Goal: Navigation & Orientation: Understand site structure

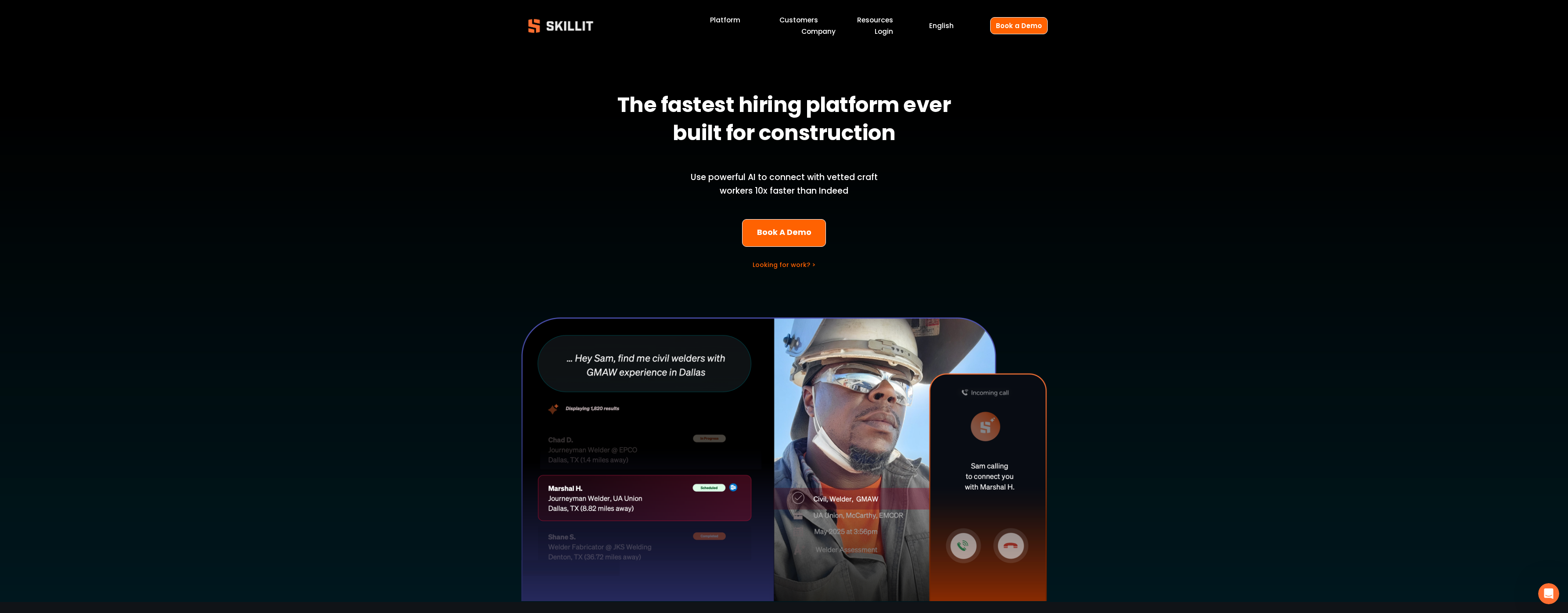
click at [779, 21] on link "Customers" at bounding box center [798, 19] width 38 height 12
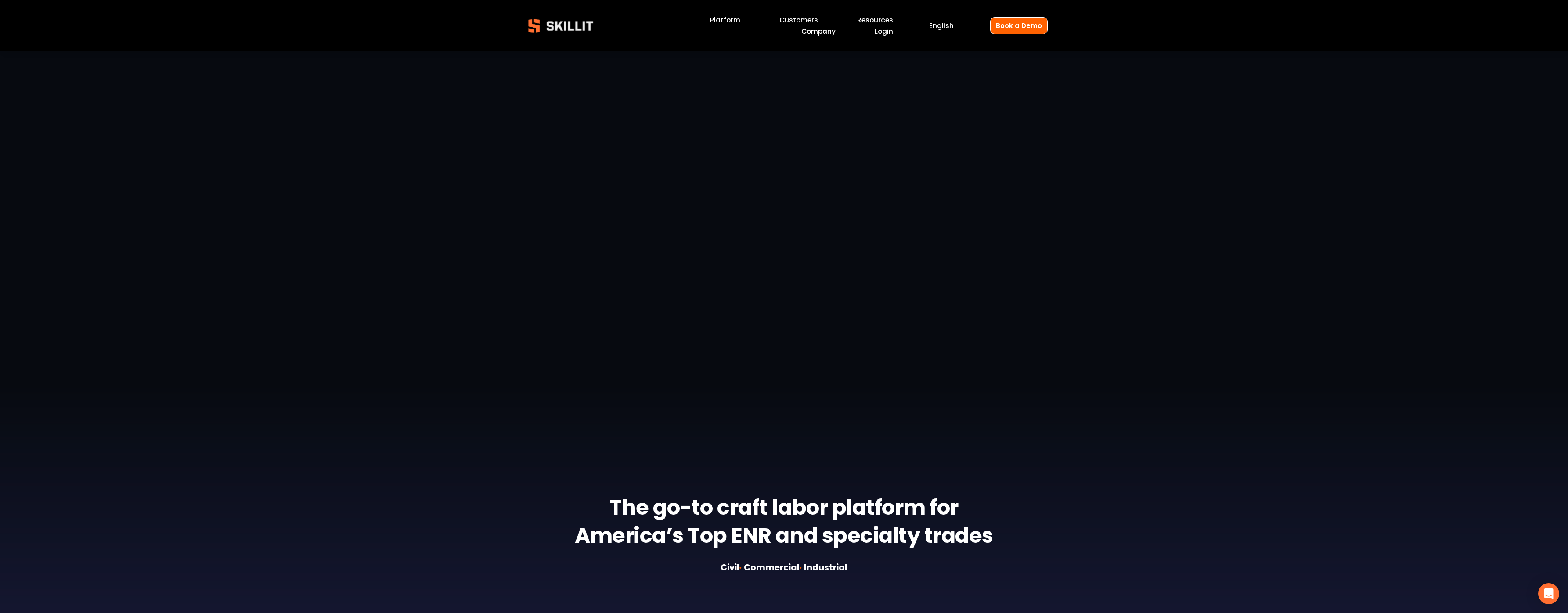
click at [836, 26] on link "Company" at bounding box center [818, 32] width 34 height 12
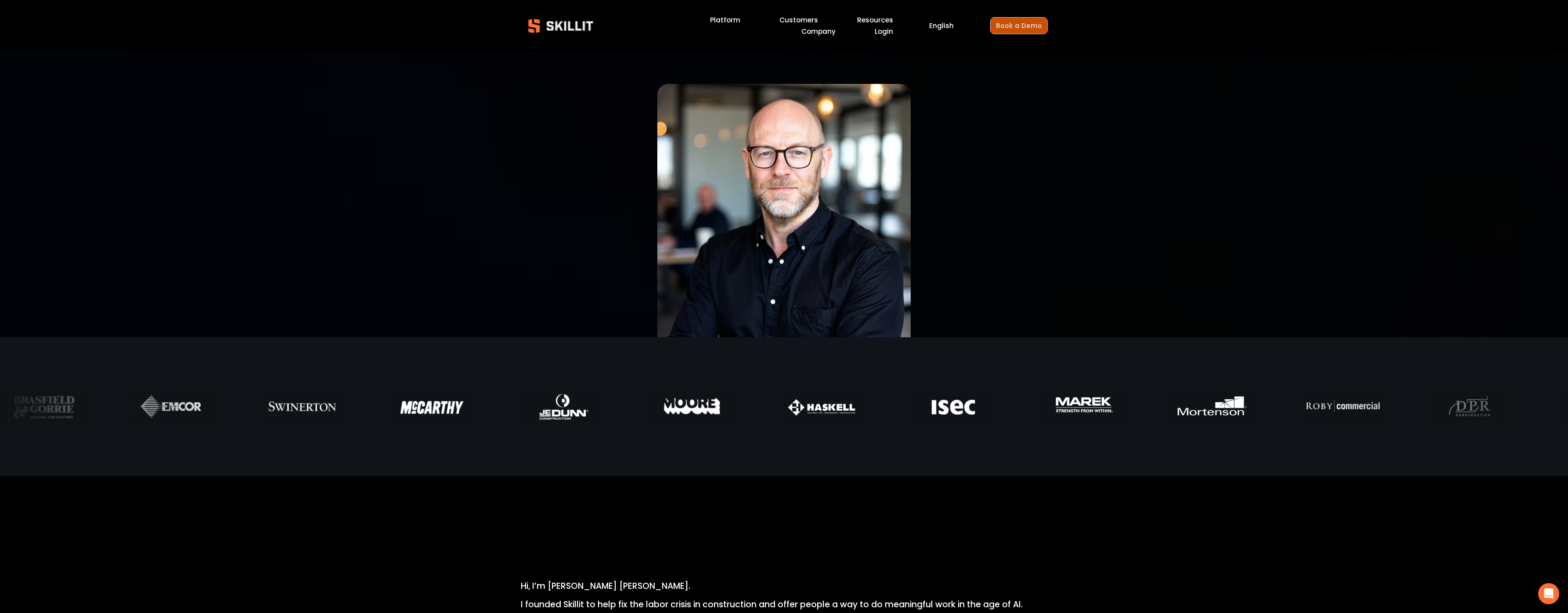
click at [1020, 24] on link "Book a Demo" at bounding box center [1019, 26] width 57 height 17
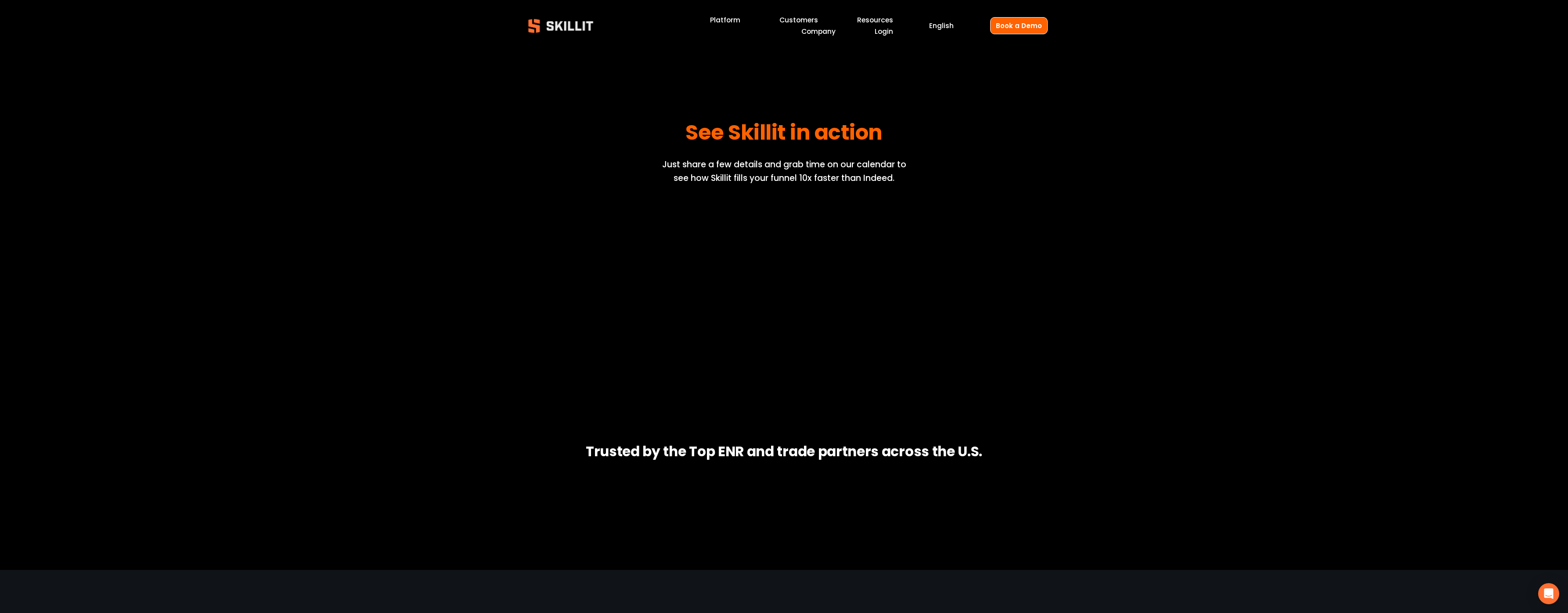
click at [710, 19] on link "Platform" at bounding box center [725, 19] width 30 height 12
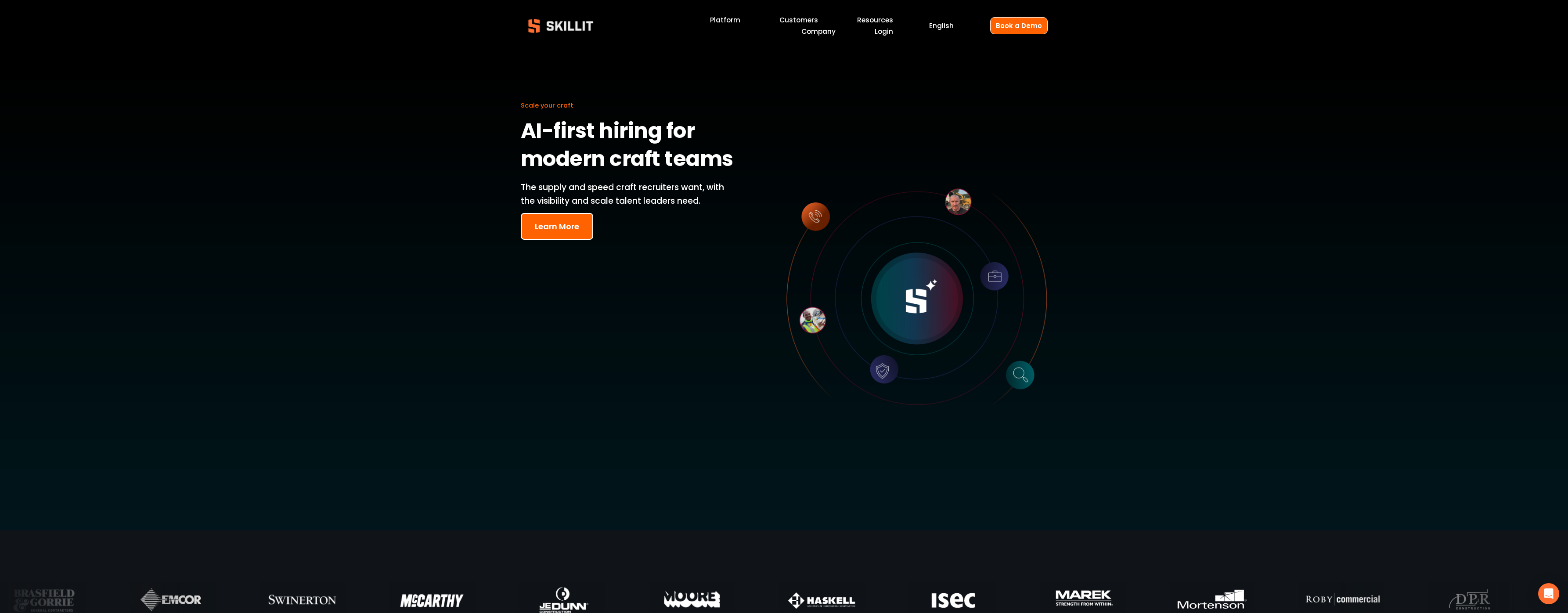
click at [1025, 376] on div at bounding box center [917, 299] width 261 height 261
click at [1020, 376] on div at bounding box center [917, 299] width 261 height 261
click at [710, 22] on link "Platform" at bounding box center [725, 19] width 30 height 12
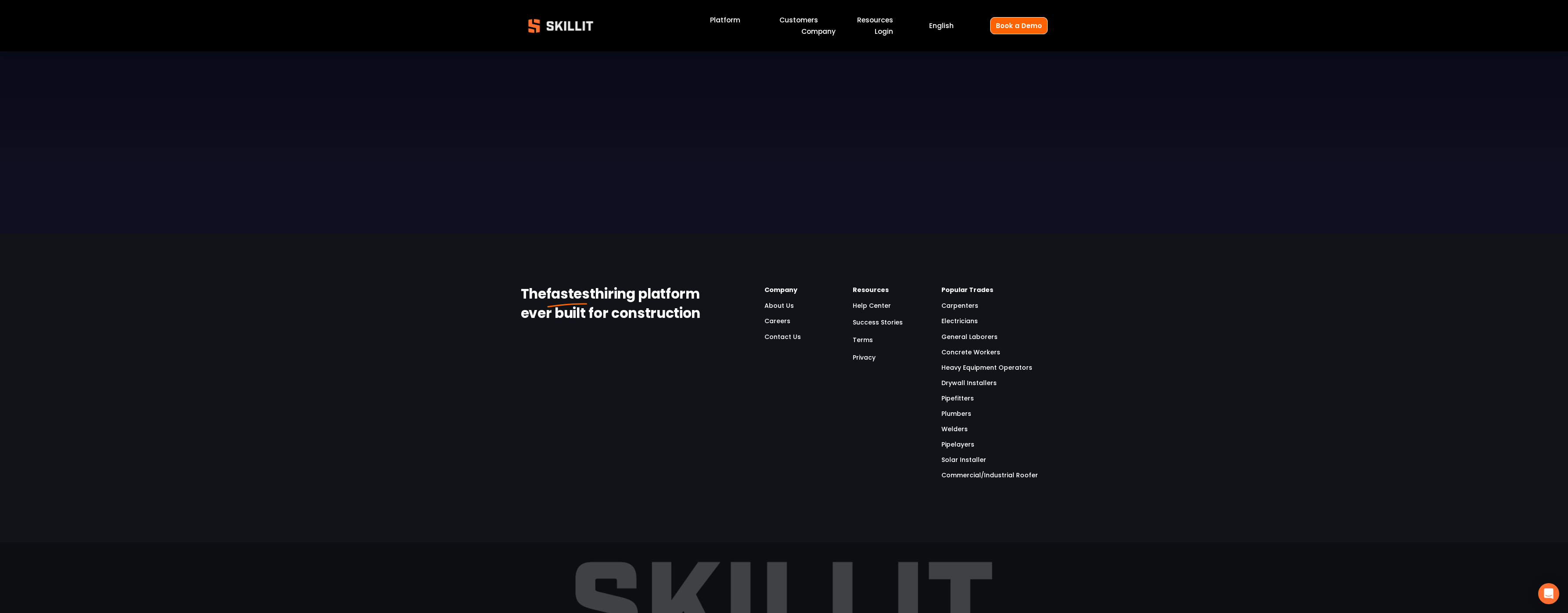
scroll to position [2884, 0]
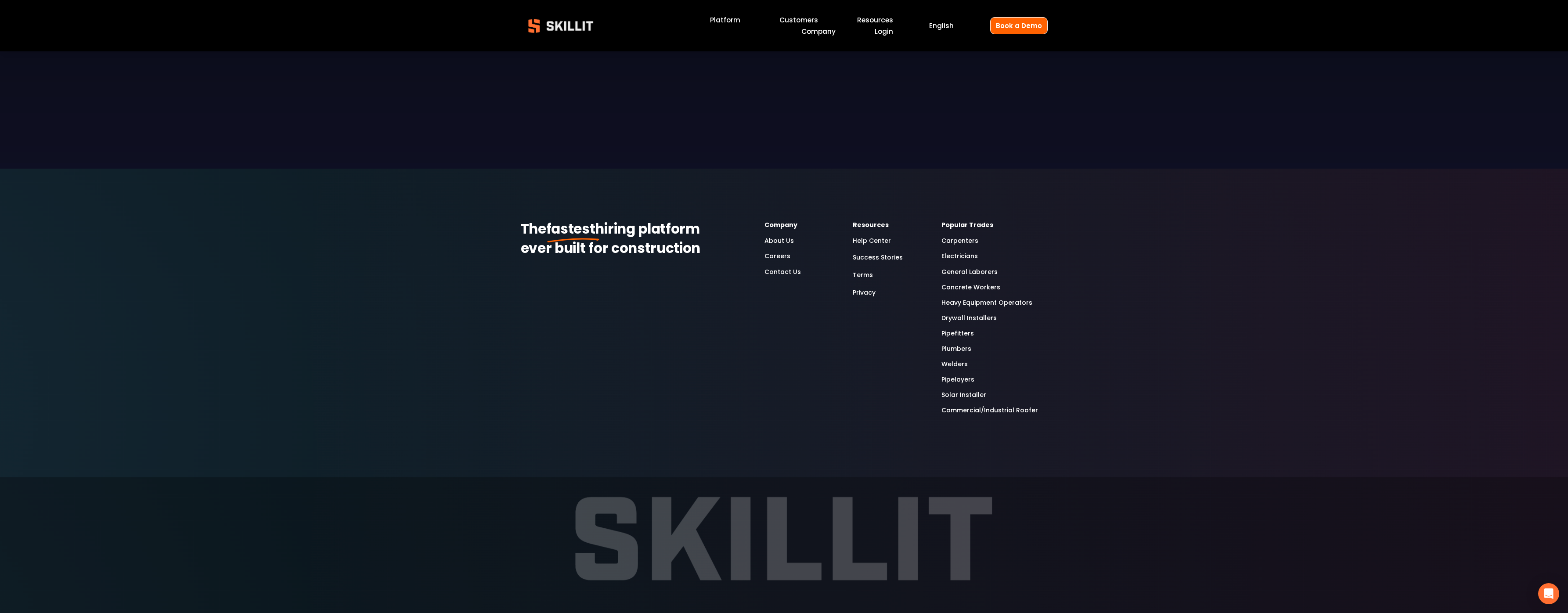
scroll to position [2884, 0]
